Goal: Entertainment & Leisure: Consume media (video, audio)

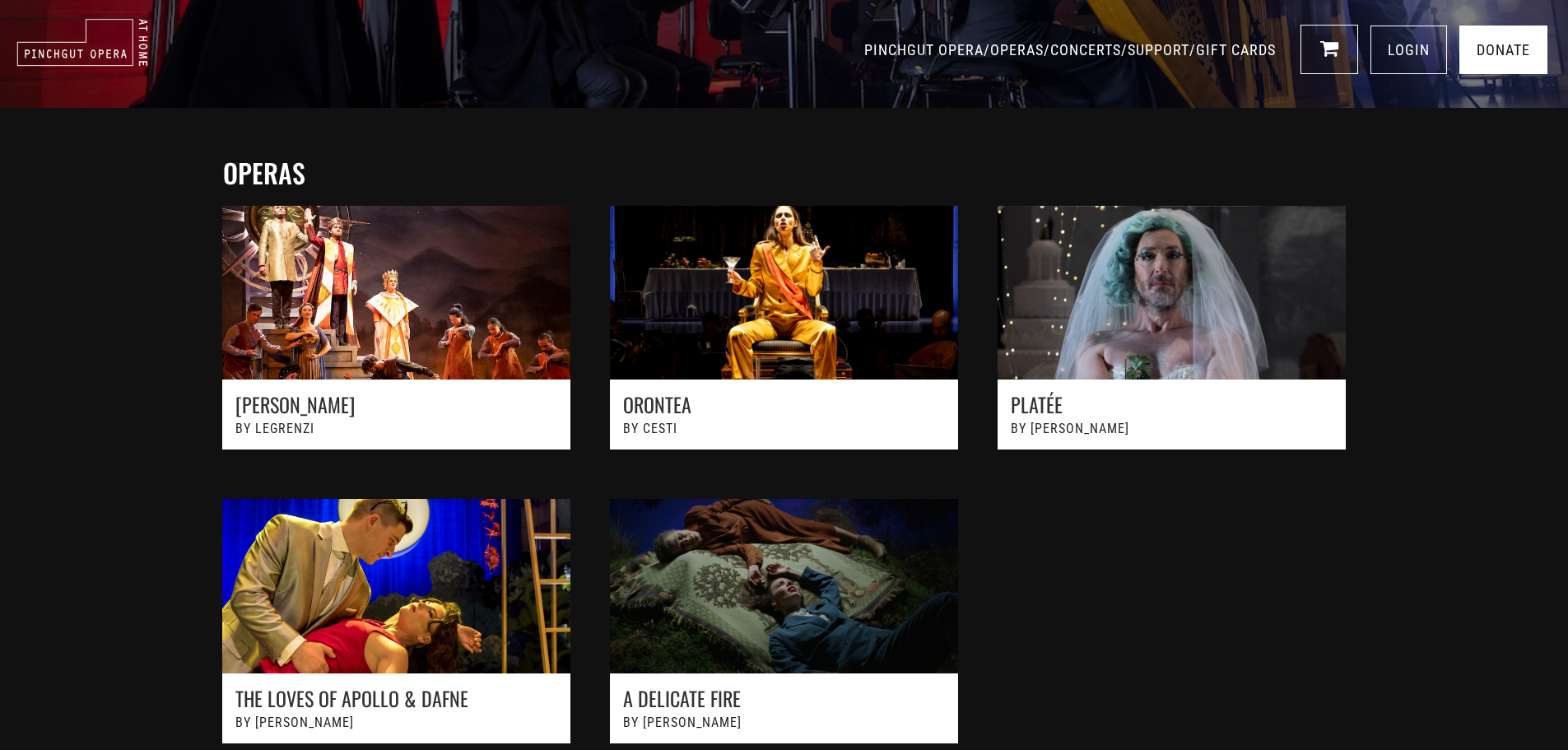
scroll to position [494, 0]
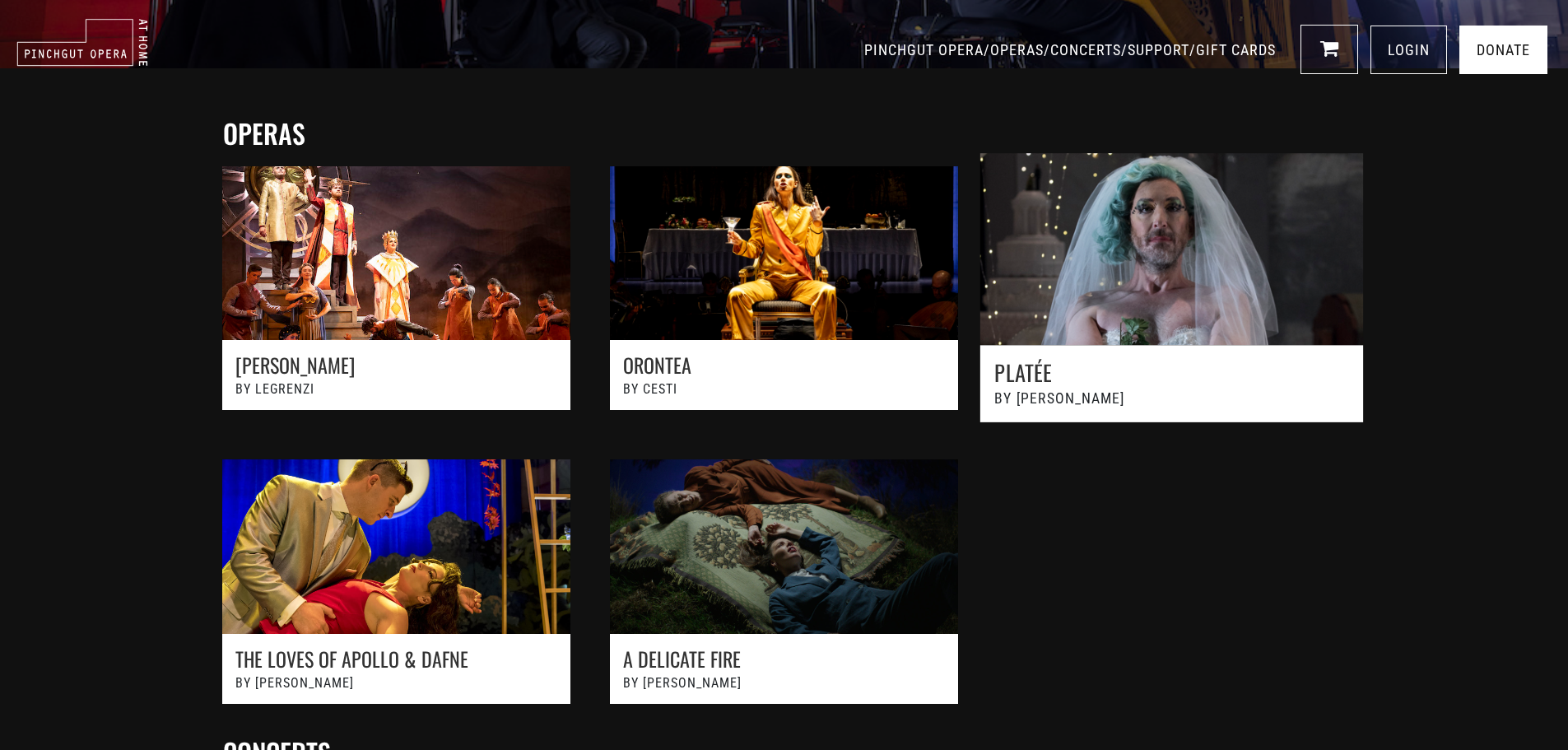
click at [1105, 270] on link at bounding box center [1171, 297] width 426 height 323
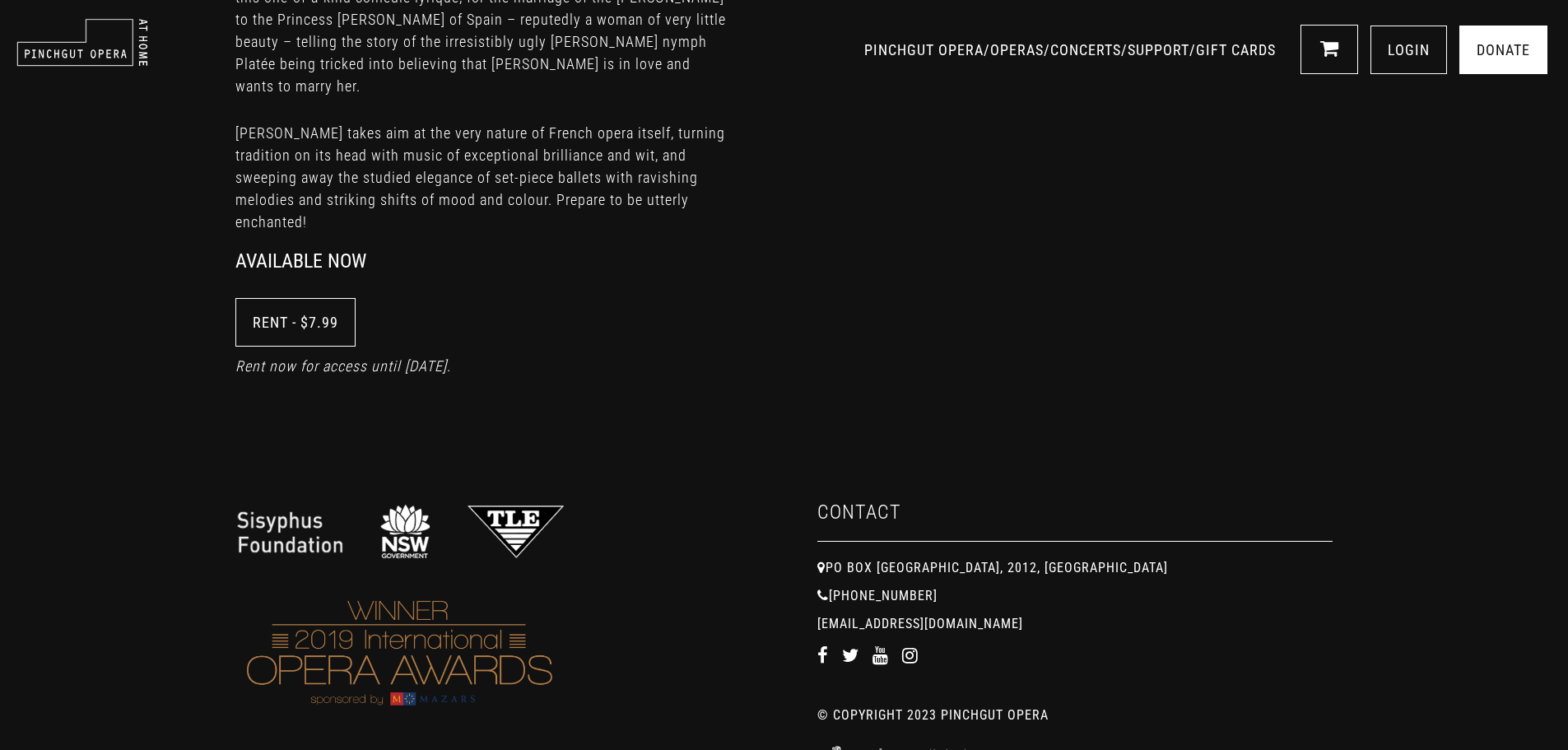
scroll to position [988, 0]
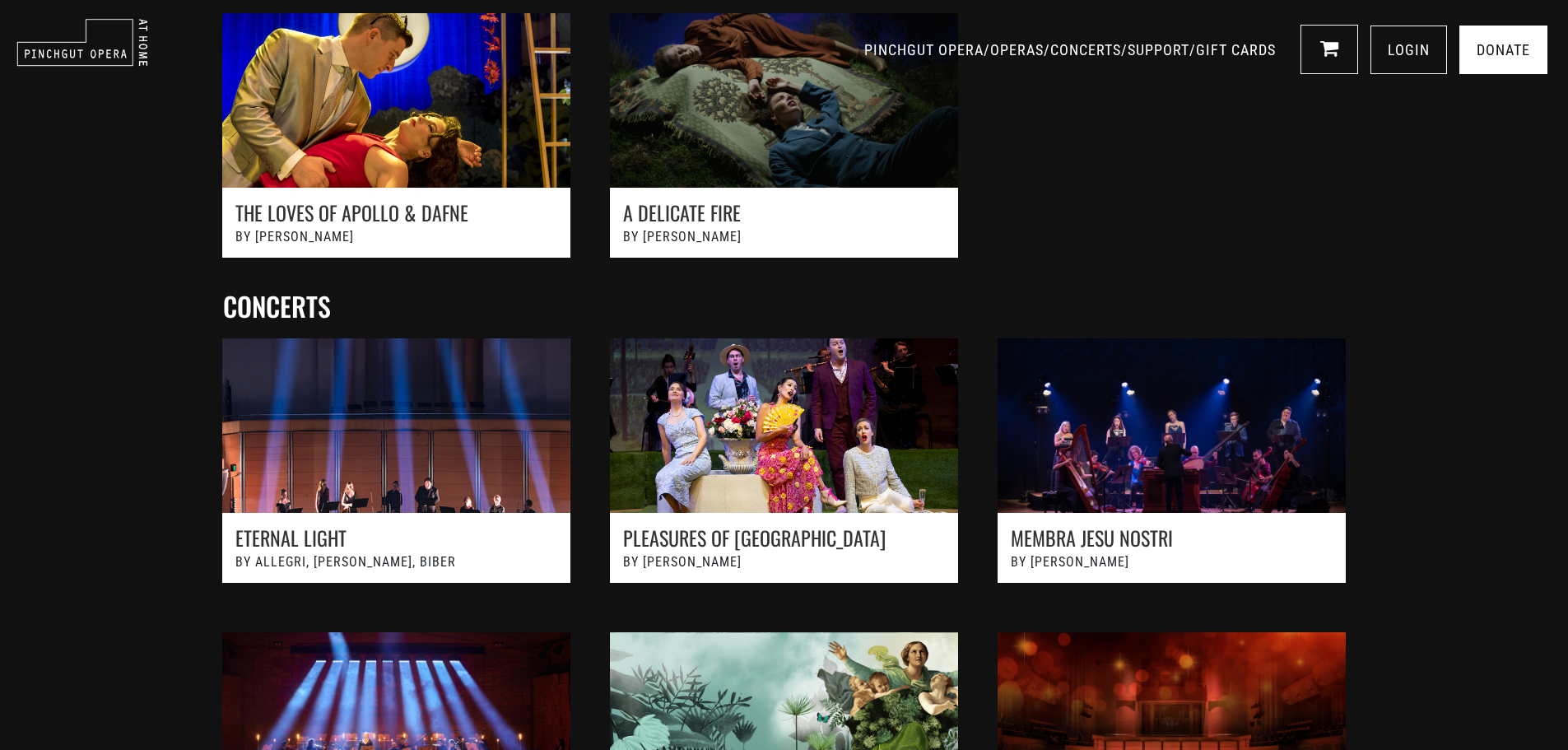
scroll to position [988, 0]
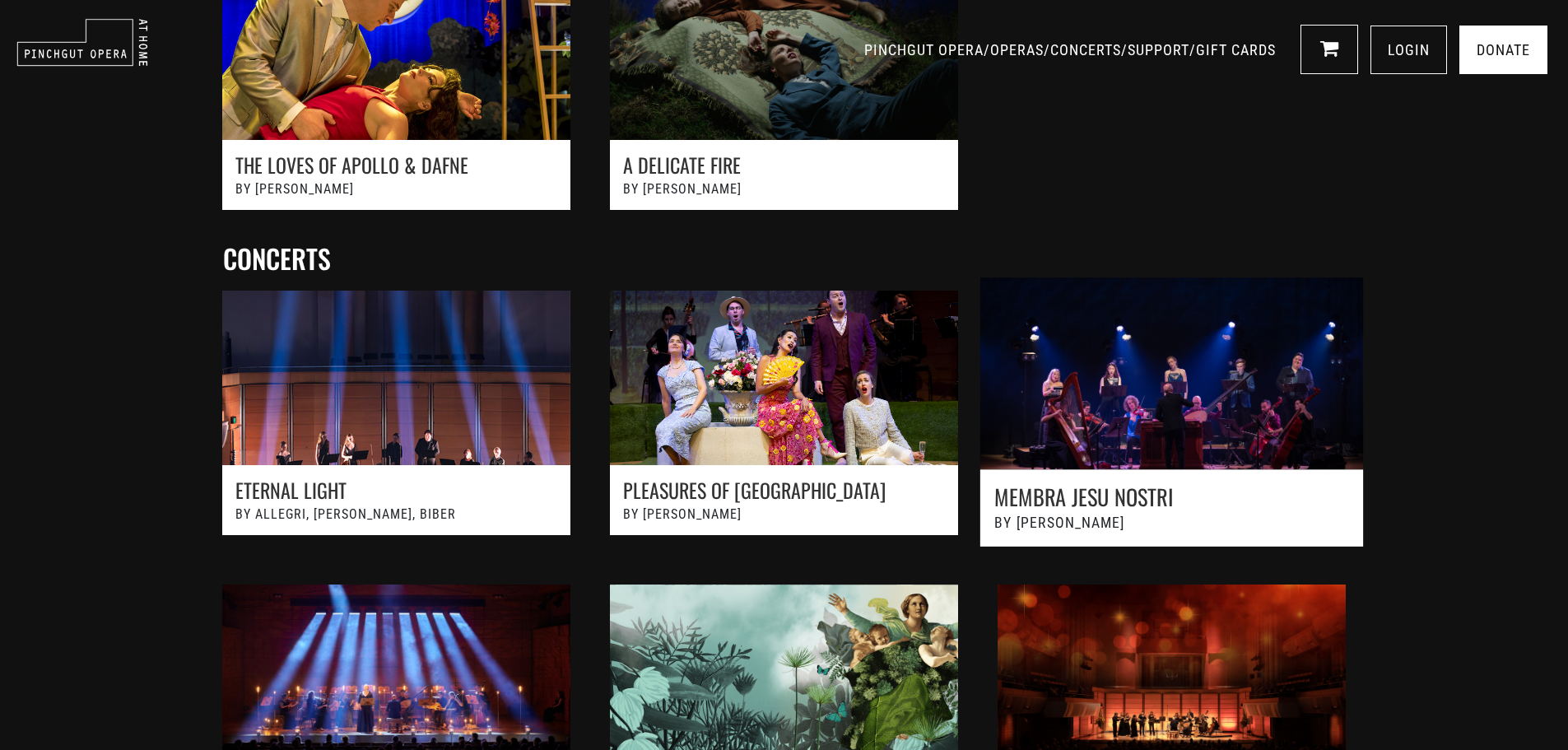
click at [1096, 429] on link at bounding box center [1171, 420] width 426 height 323
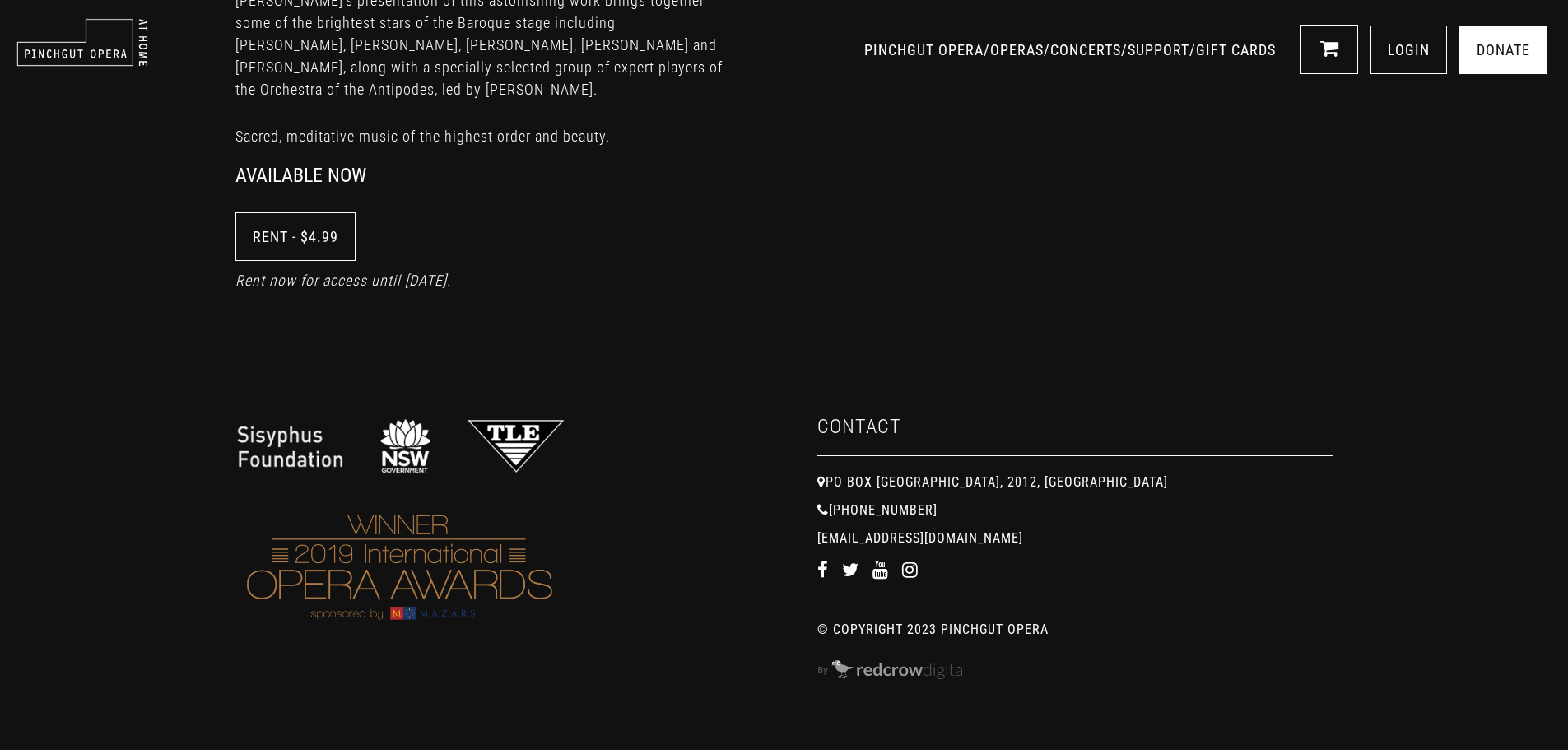
scroll to position [988, 0]
